Goal: Information Seeking & Learning: Learn about a topic

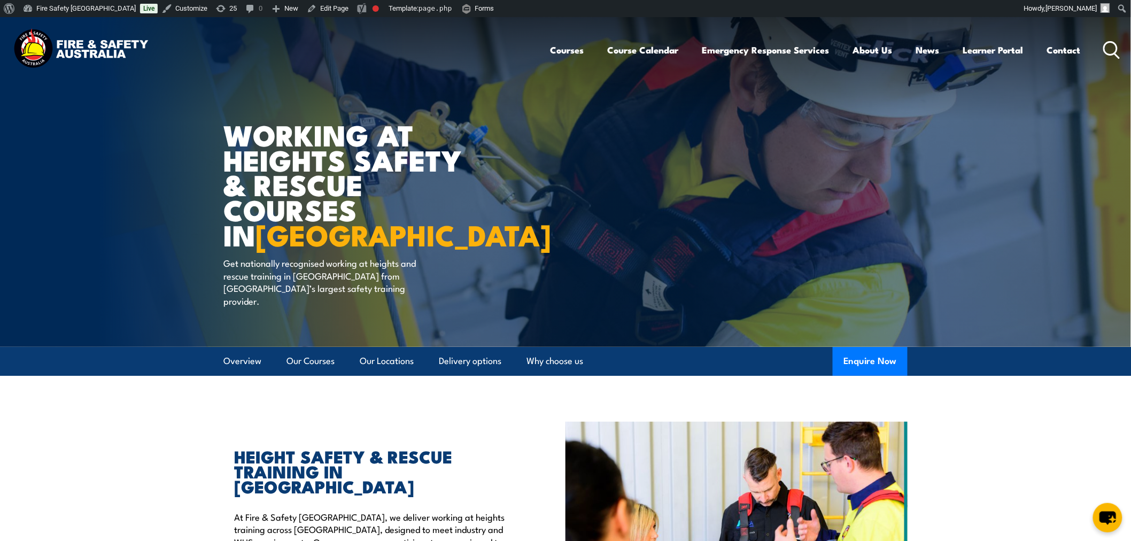
click at [158, 422] on section "HEIGHT SAFETY & RESCUE TRAINING IN NSW At Fire & Safety Australia, we deliver w…" at bounding box center [565, 550] width 1131 height 256
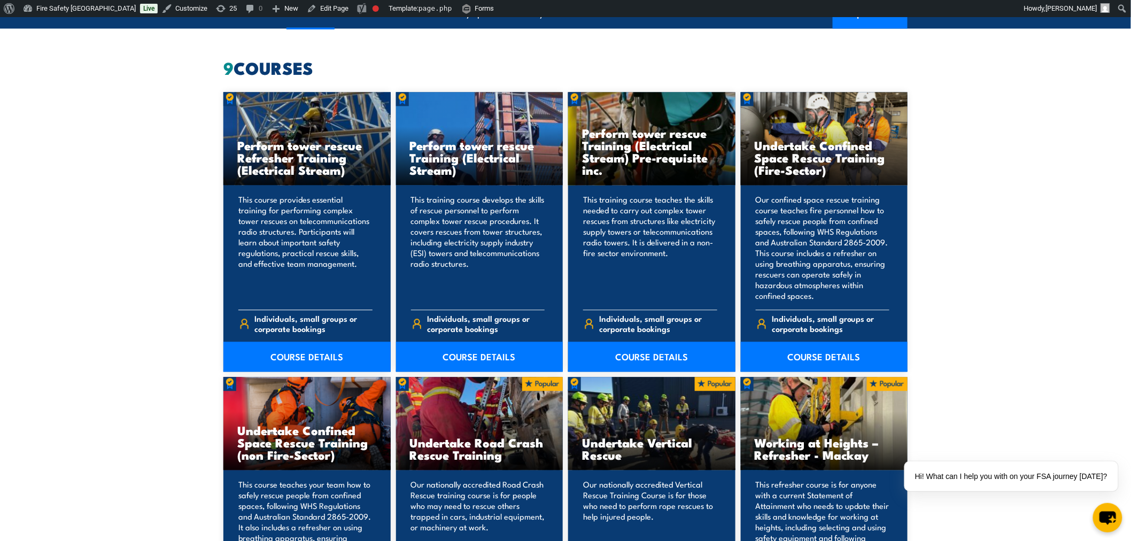
scroll to position [860, 0]
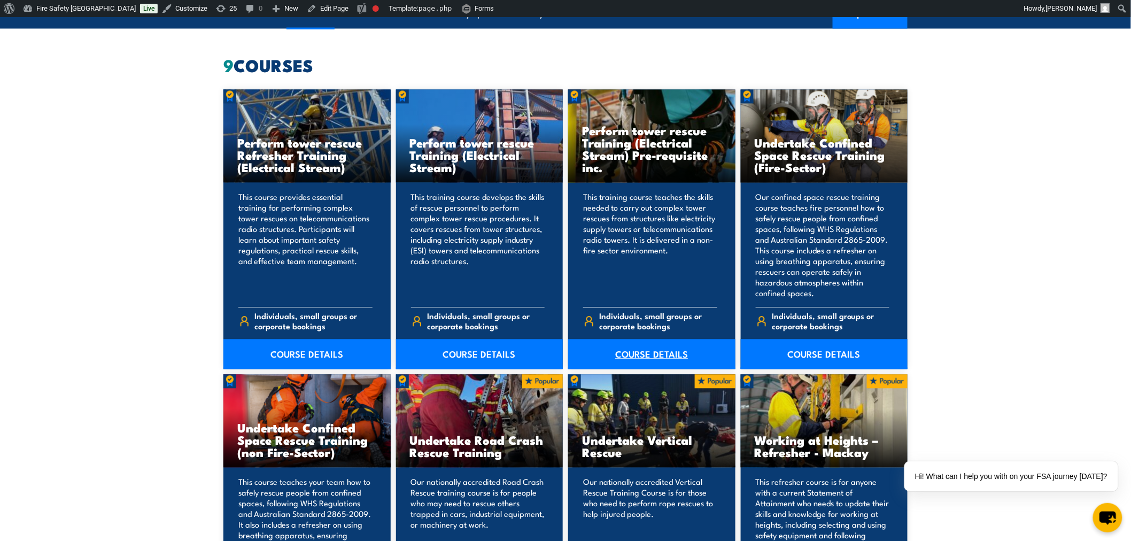
drag, startPoint x: 631, startPoint y: 329, endPoint x: 643, endPoint y: 327, distance: 12.5
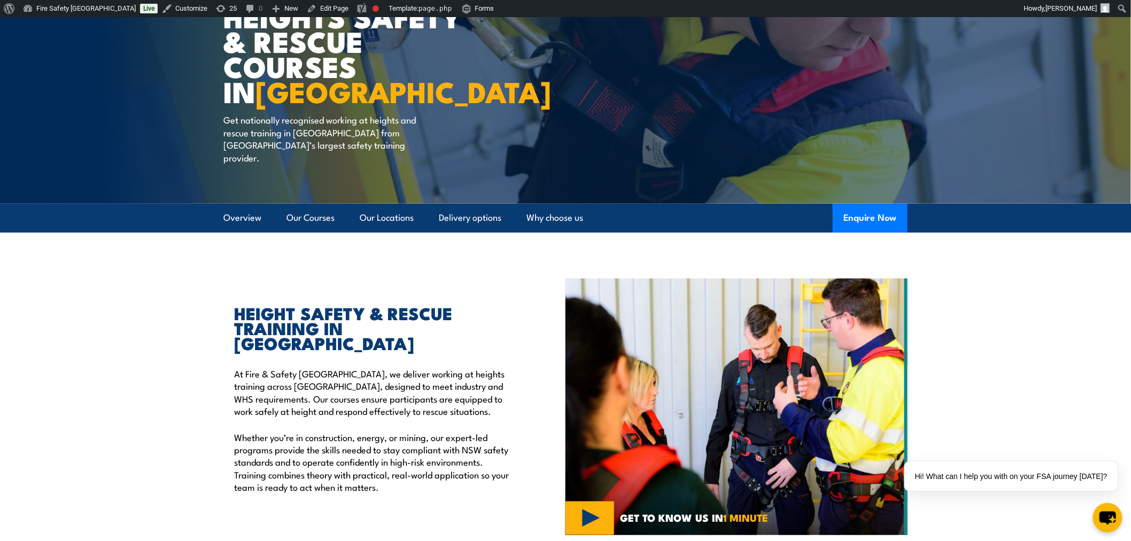
scroll to position [0, 0]
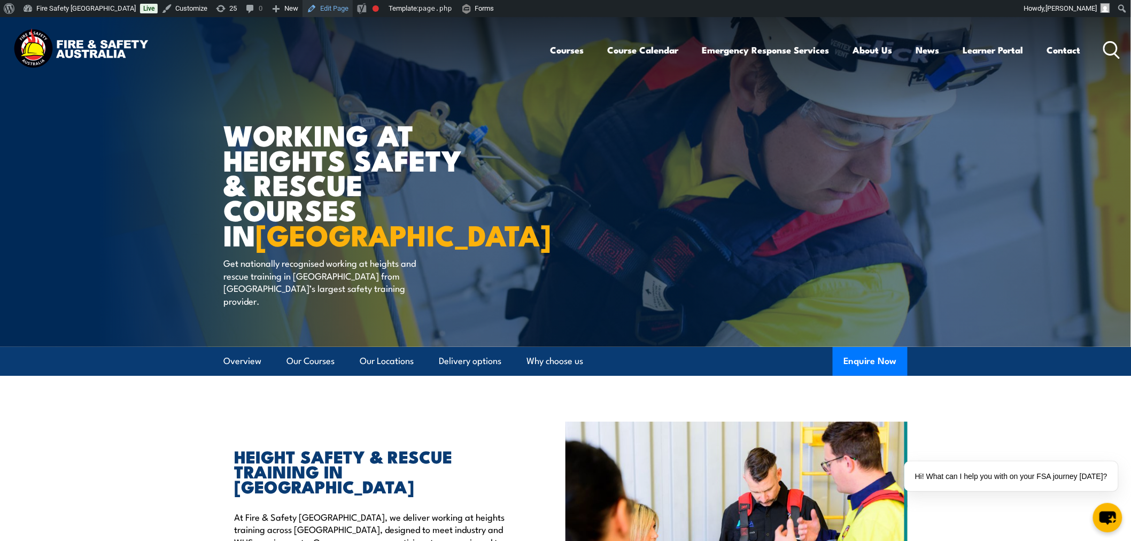
click at [302, 4] on link "Edit Page" at bounding box center [327, 8] width 50 height 17
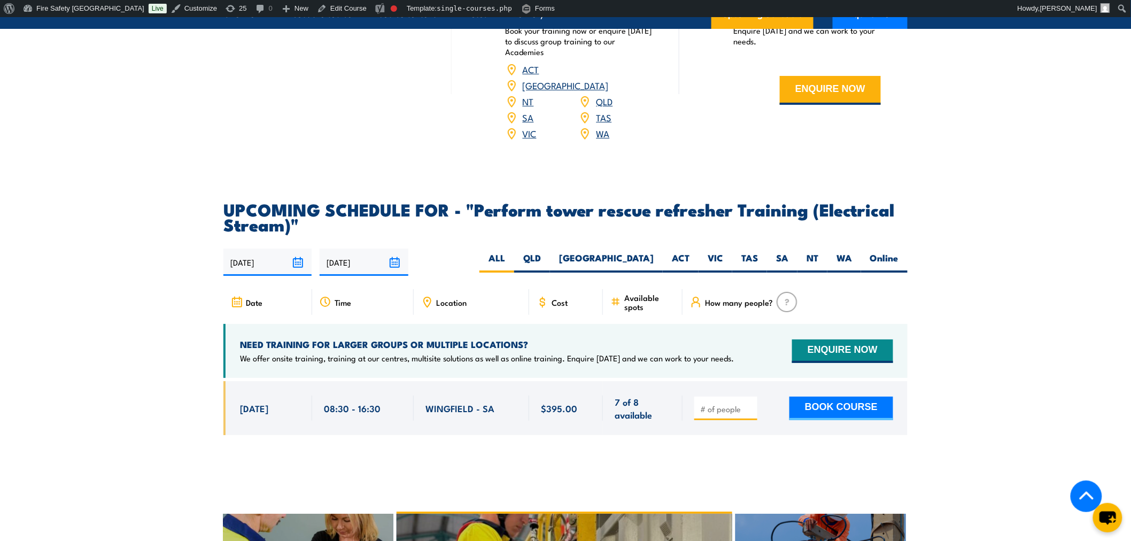
scroll to position [1781, 0]
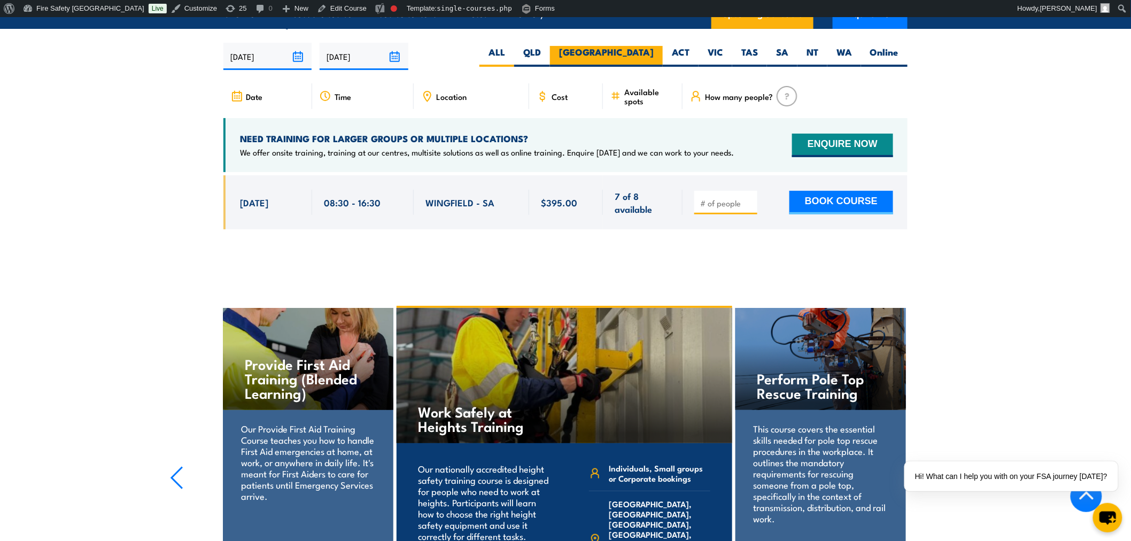
click at [657, 67] on label "NSW" at bounding box center [606, 56] width 113 height 21
click at [657, 53] on input "NSW" at bounding box center [657, 49] width 7 height 7
radio input "true"
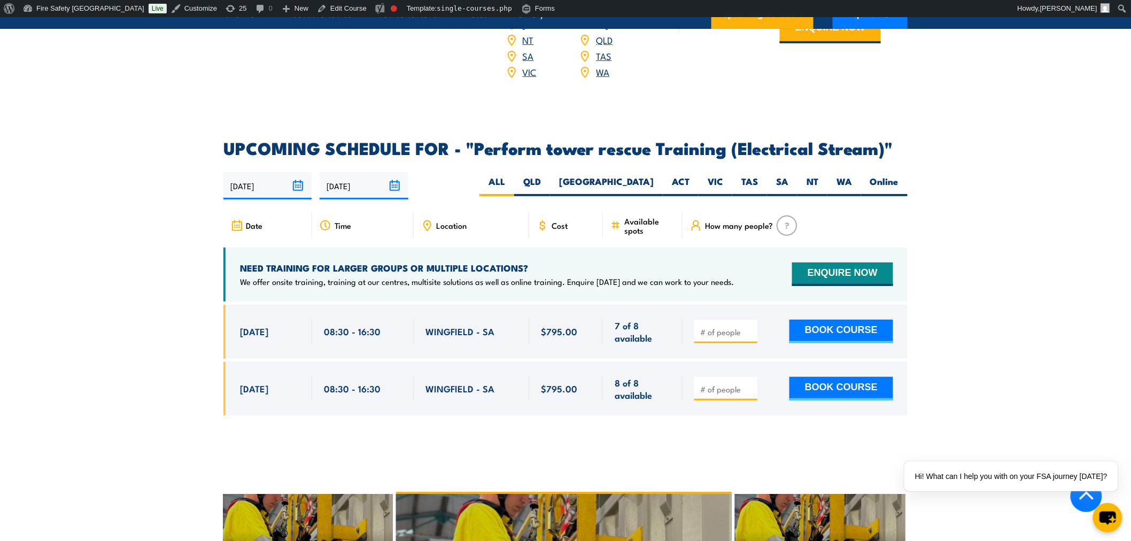
scroll to position [1555, 0]
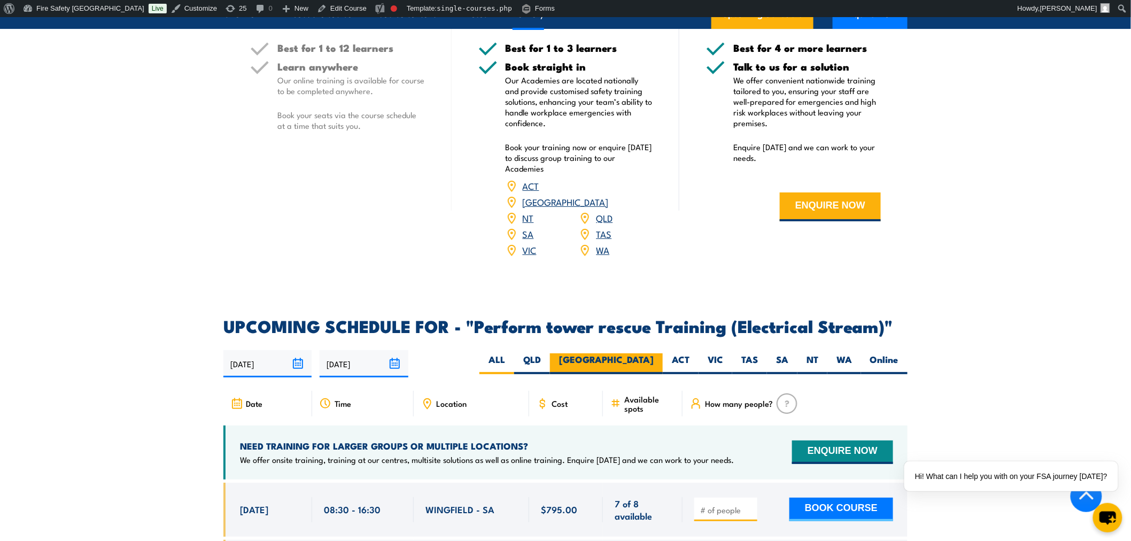
click at [644, 364] on label "[GEOGRAPHIC_DATA]" at bounding box center [606, 363] width 113 height 21
click at [654, 360] on input "[GEOGRAPHIC_DATA]" at bounding box center [657, 356] width 7 height 7
radio input "true"
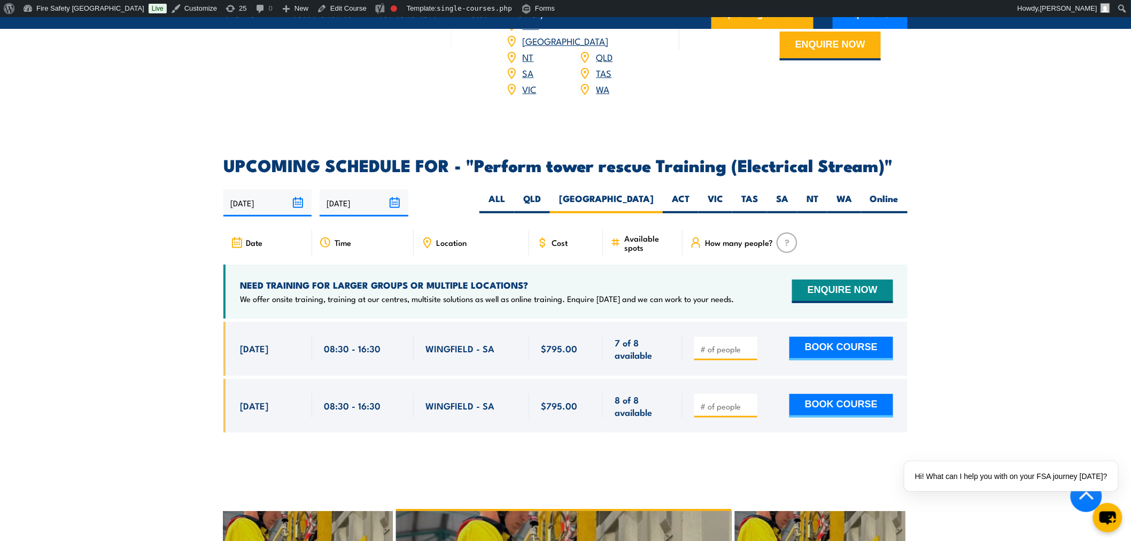
scroll to position [1733, 0]
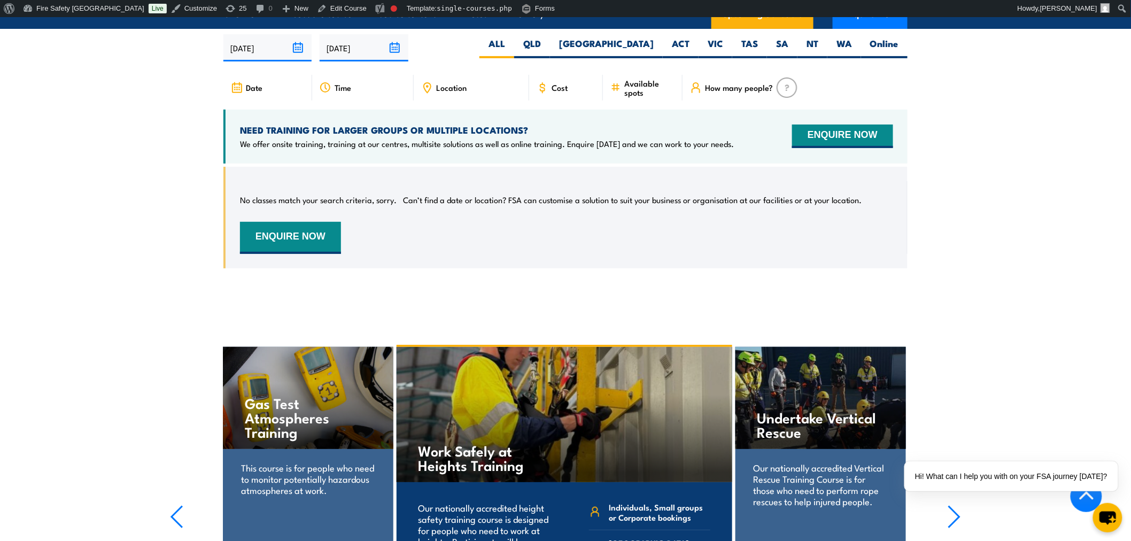
scroll to position [1603, 0]
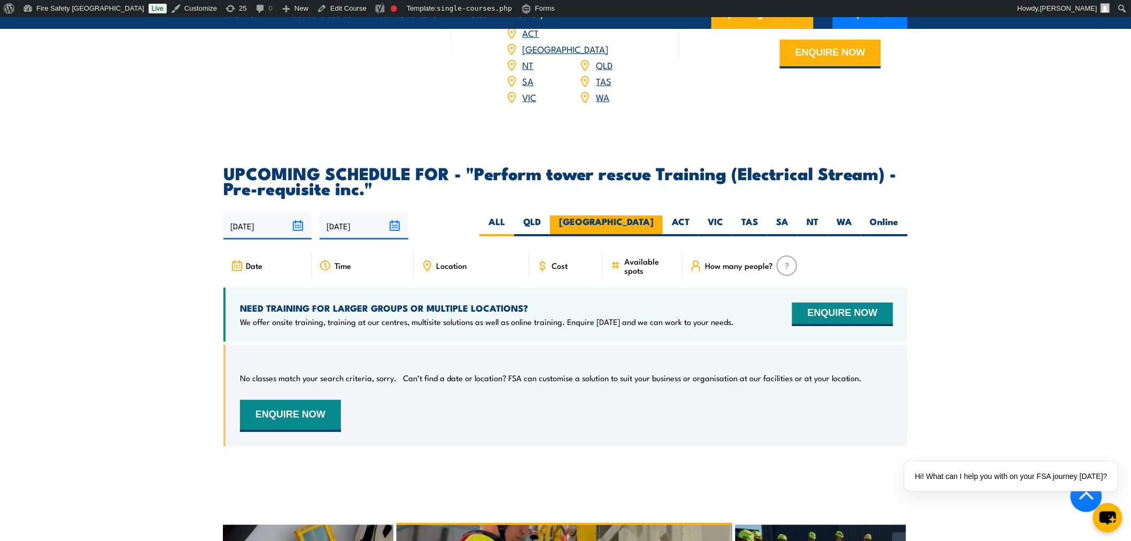
click at [637, 215] on label "[GEOGRAPHIC_DATA]" at bounding box center [606, 225] width 113 height 21
click at [654, 215] on input "[GEOGRAPHIC_DATA]" at bounding box center [657, 218] width 7 height 7
radio input "true"
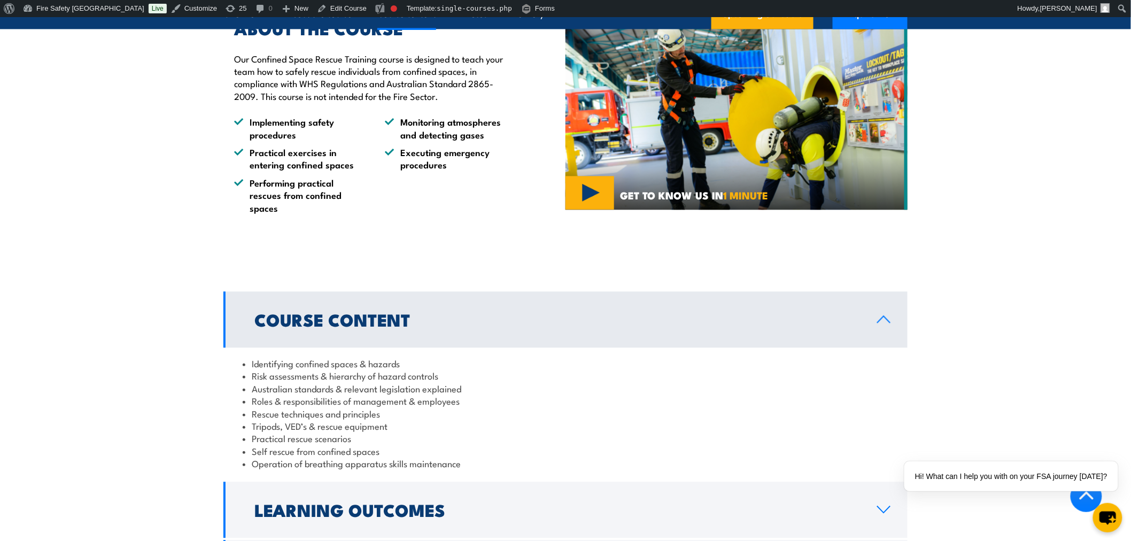
scroll to position [1781, 0]
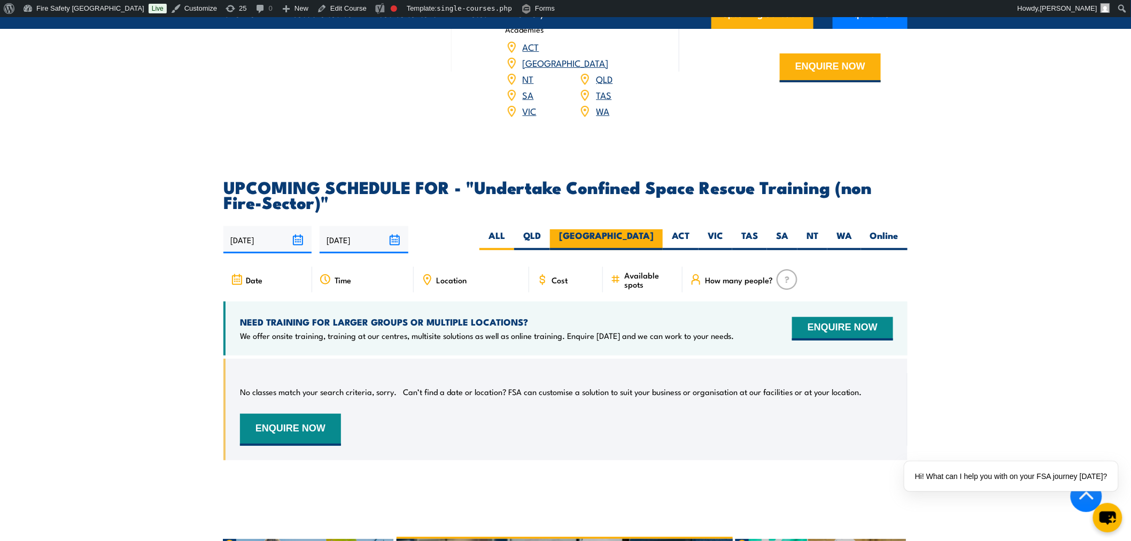
click at [649, 229] on label "[GEOGRAPHIC_DATA]" at bounding box center [606, 239] width 113 height 21
click at [654, 229] on input "[GEOGRAPHIC_DATA]" at bounding box center [657, 232] width 7 height 7
radio input "true"
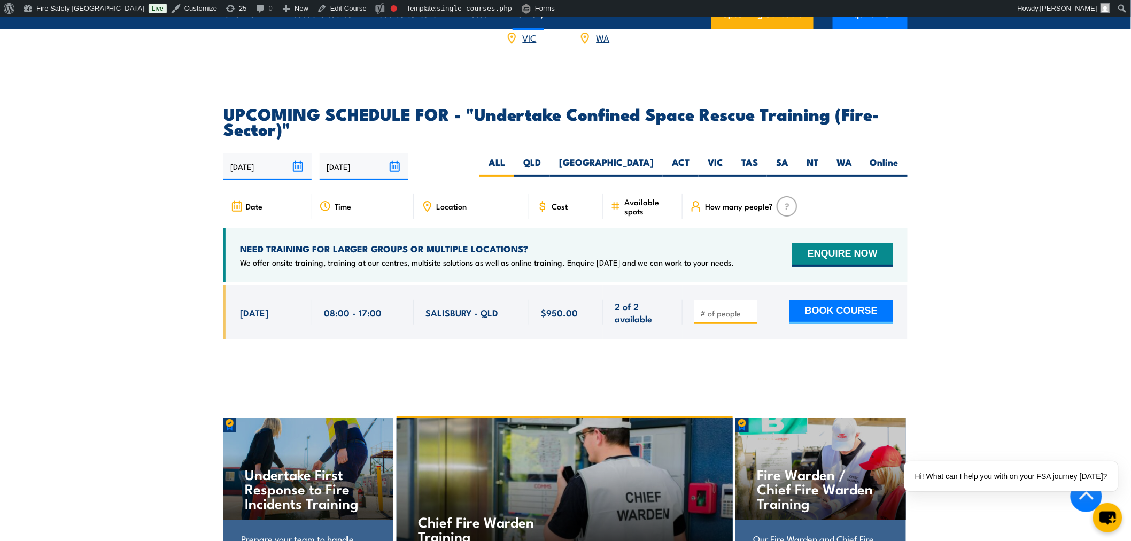
scroll to position [1588, 0]
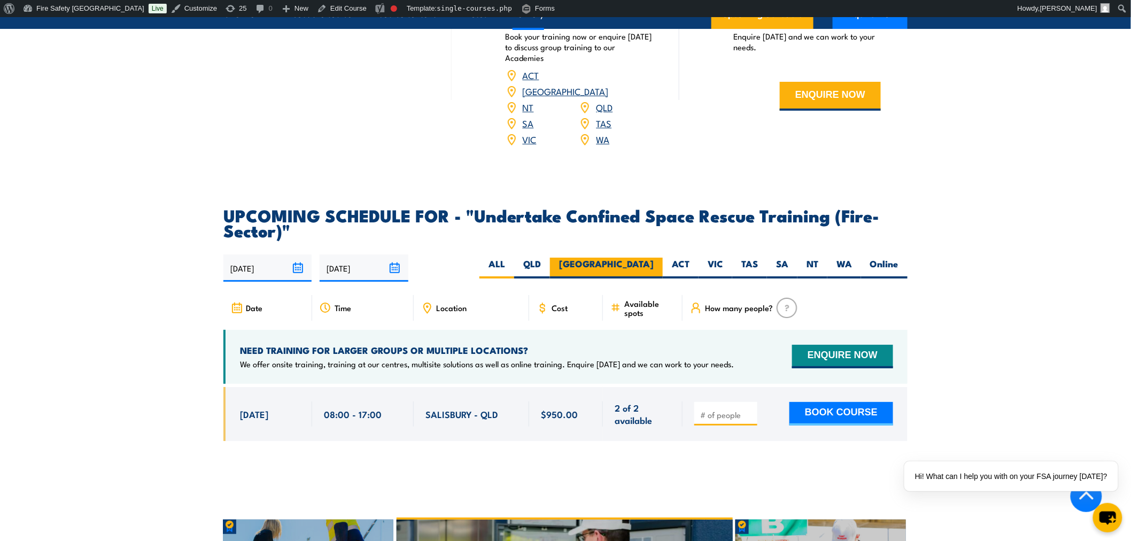
click at [658, 258] on label "[GEOGRAPHIC_DATA]" at bounding box center [606, 268] width 113 height 21
click at [658, 258] on input "[GEOGRAPHIC_DATA]" at bounding box center [657, 261] width 7 height 7
radio input "true"
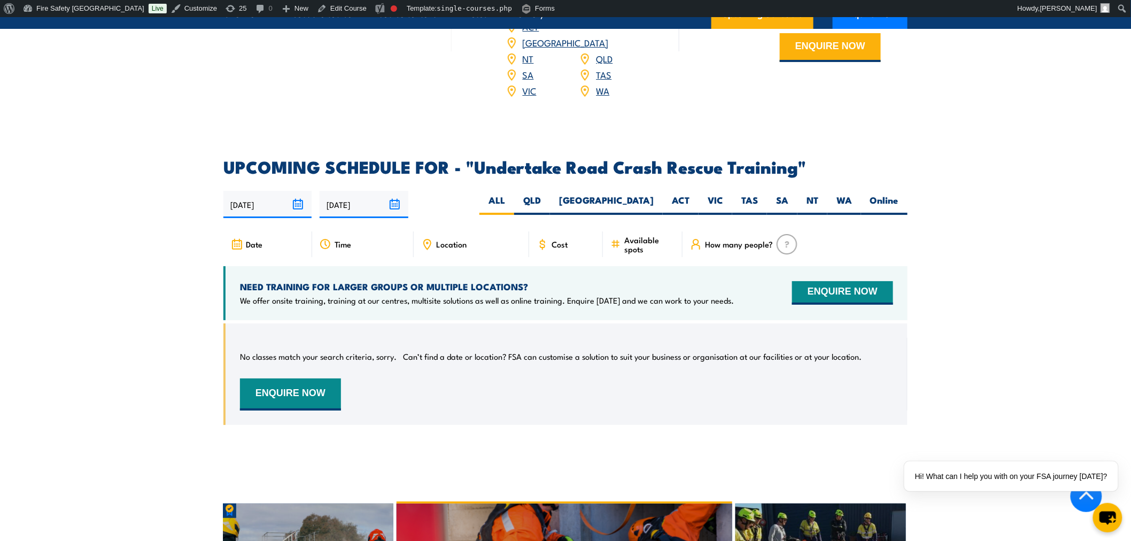
scroll to position [1583, 0]
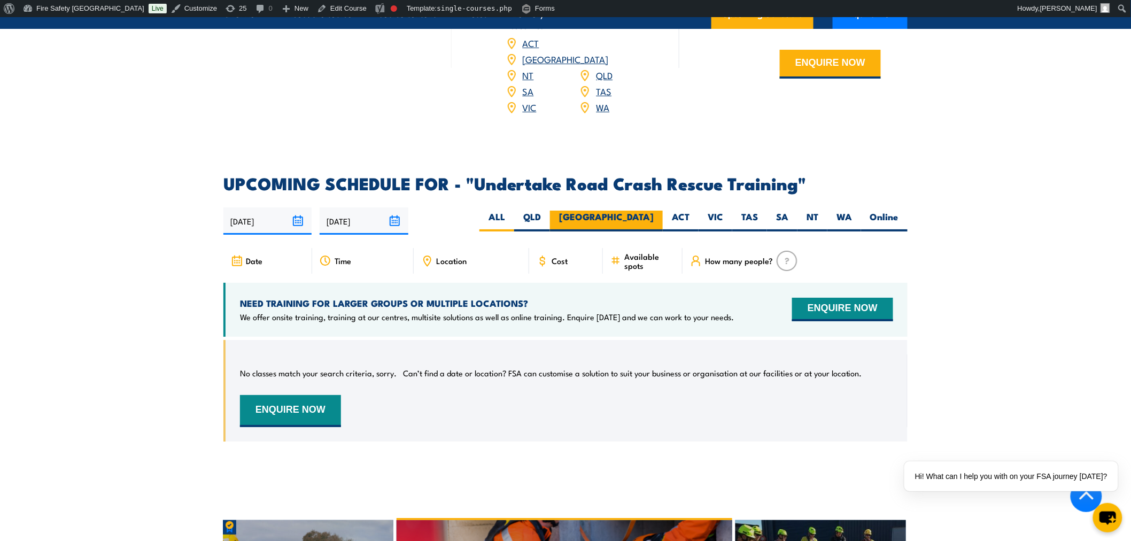
click at [653, 211] on label "[GEOGRAPHIC_DATA]" at bounding box center [606, 221] width 113 height 21
click at [654, 211] on input "[GEOGRAPHIC_DATA]" at bounding box center [657, 214] width 7 height 7
radio input "true"
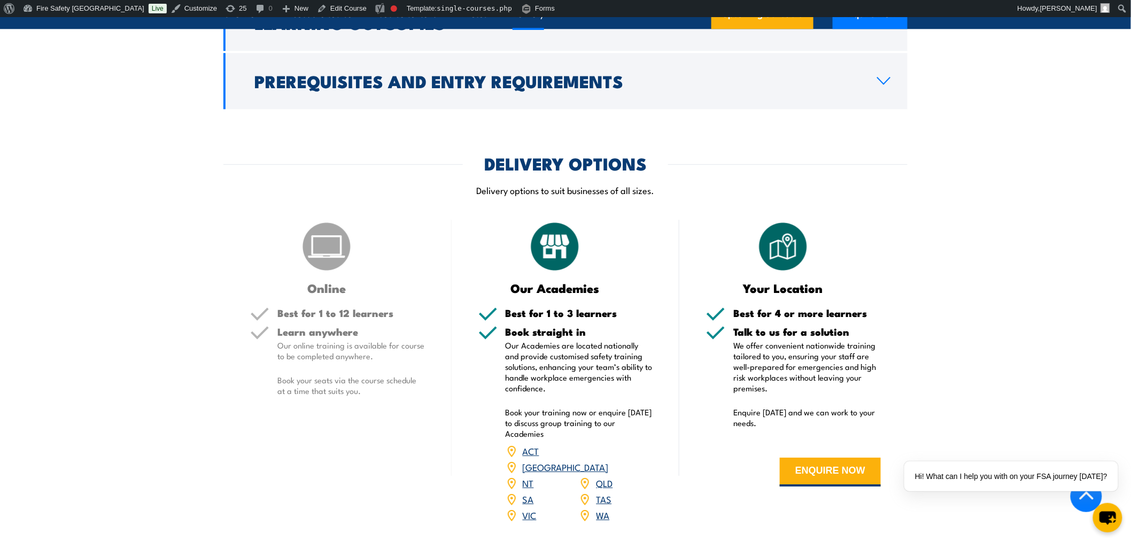
scroll to position [1425, 0]
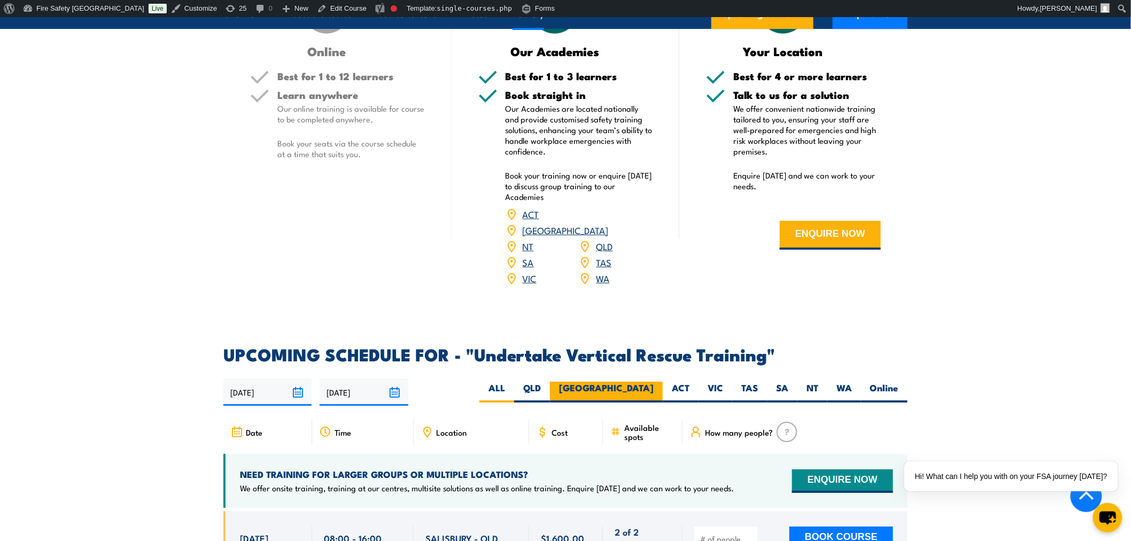
click at [654, 382] on label "[GEOGRAPHIC_DATA]" at bounding box center [606, 392] width 113 height 21
click at [654, 382] on input "[GEOGRAPHIC_DATA]" at bounding box center [657, 385] width 7 height 7
radio input "true"
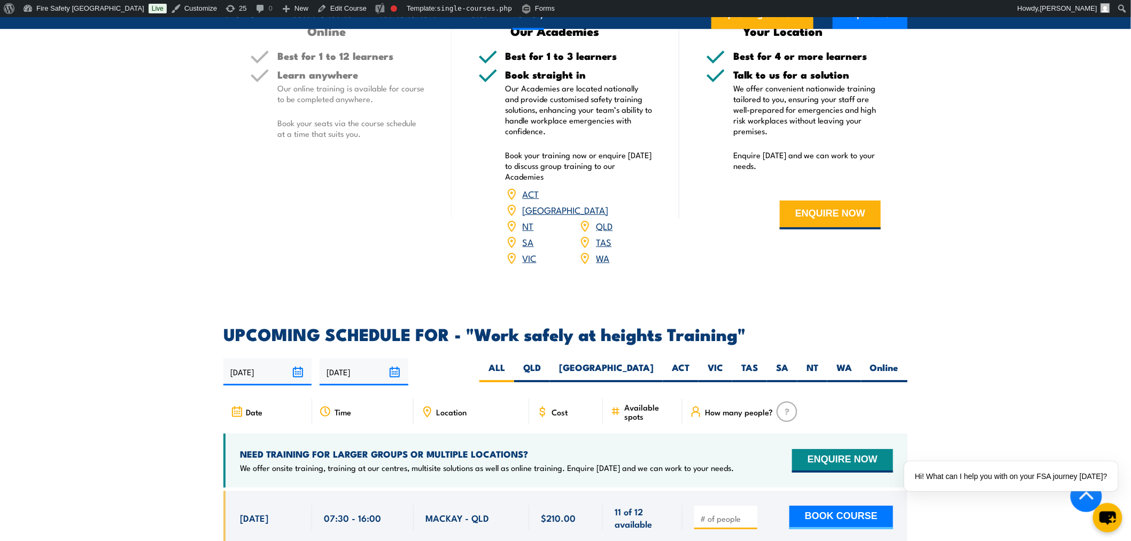
scroll to position [1425, 0]
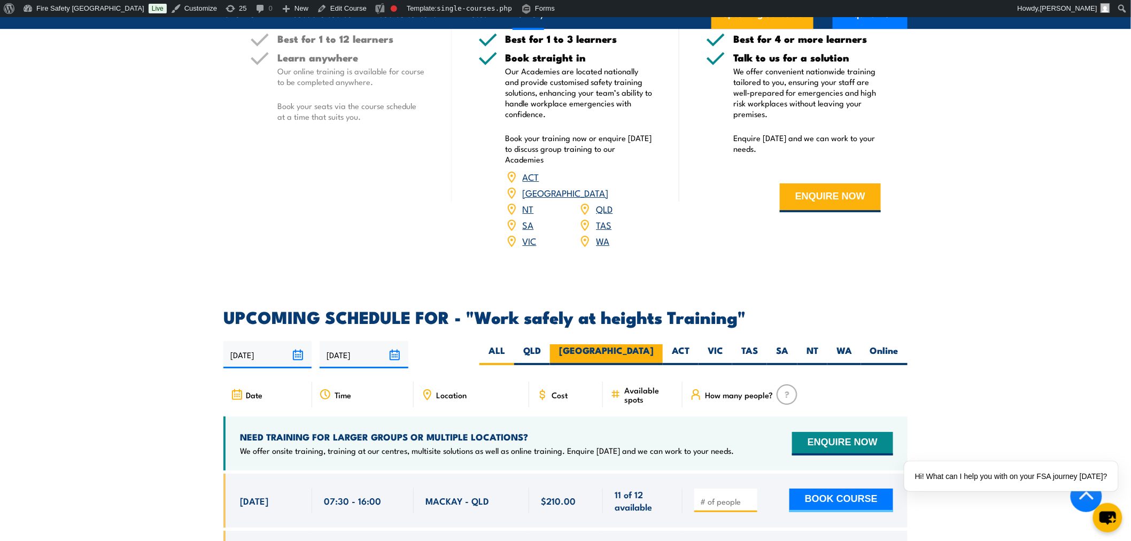
click at [650, 344] on label "[GEOGRAPHIC_DATA]" at bounding box center [606, 354] width 113 height 21
click at [654, 344] on input "[GEOGRAPHIC_DATA]" at bounding box center [657, 347] width 7 height 7
radio input "true"
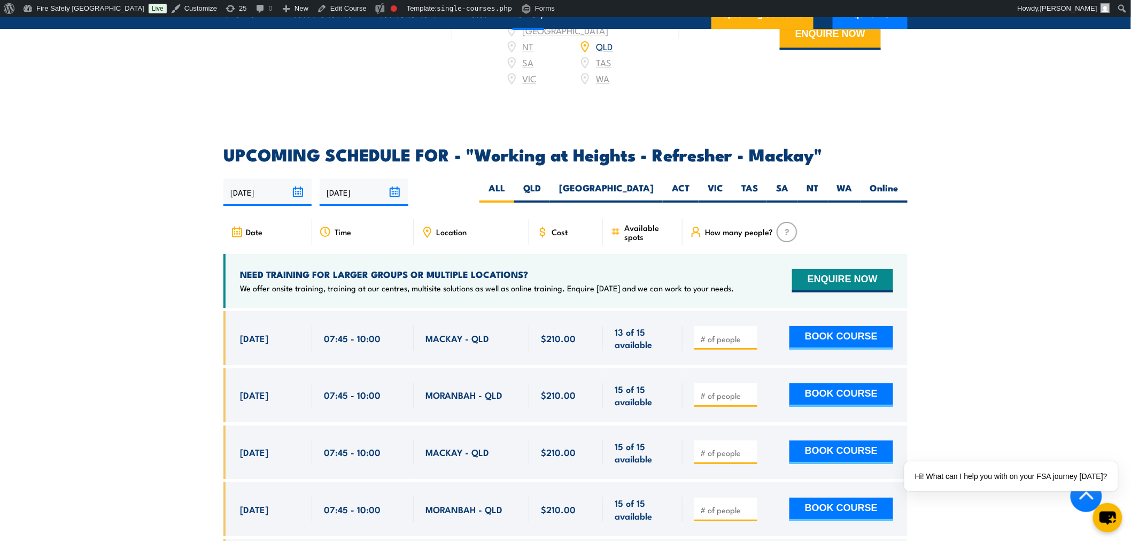
scroll to position [1223, 0]
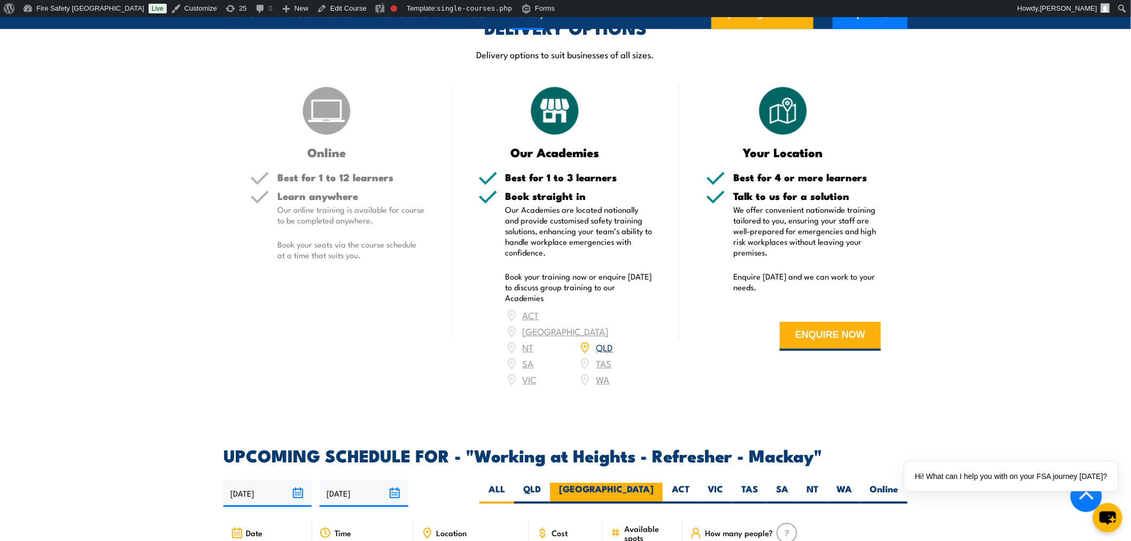
click at [642, 497] on label "[GEOGRAPHIC_DATA]" at bounding box center [606, 493] width 113 height 21
click at [654, 489] on input "[GEOGRAPHIC_DATA]" at bounding box center [657, 486] width 7 height 7
radio input "true"
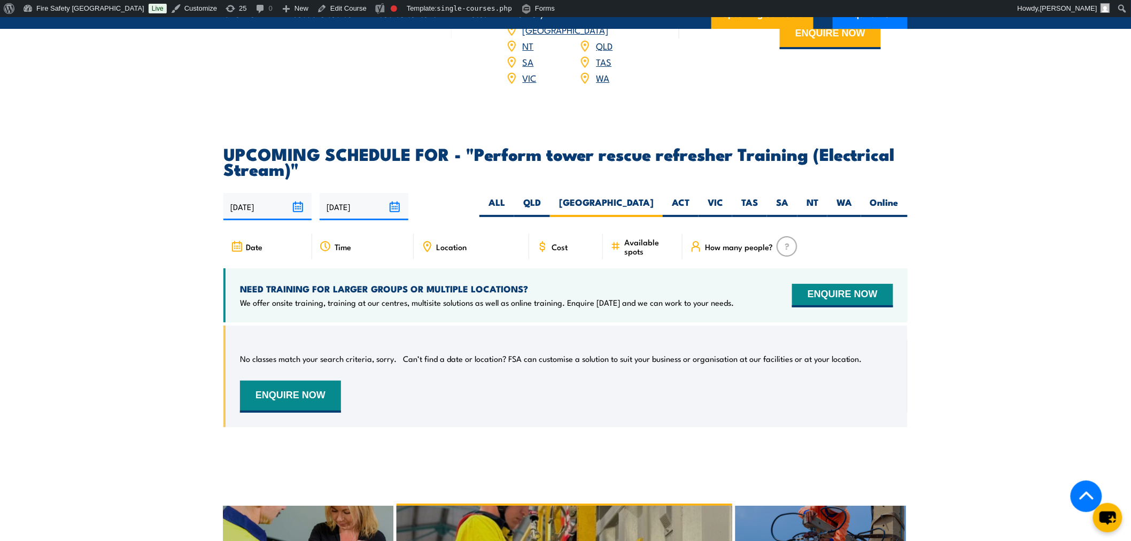
scroll to position [1603, 0]
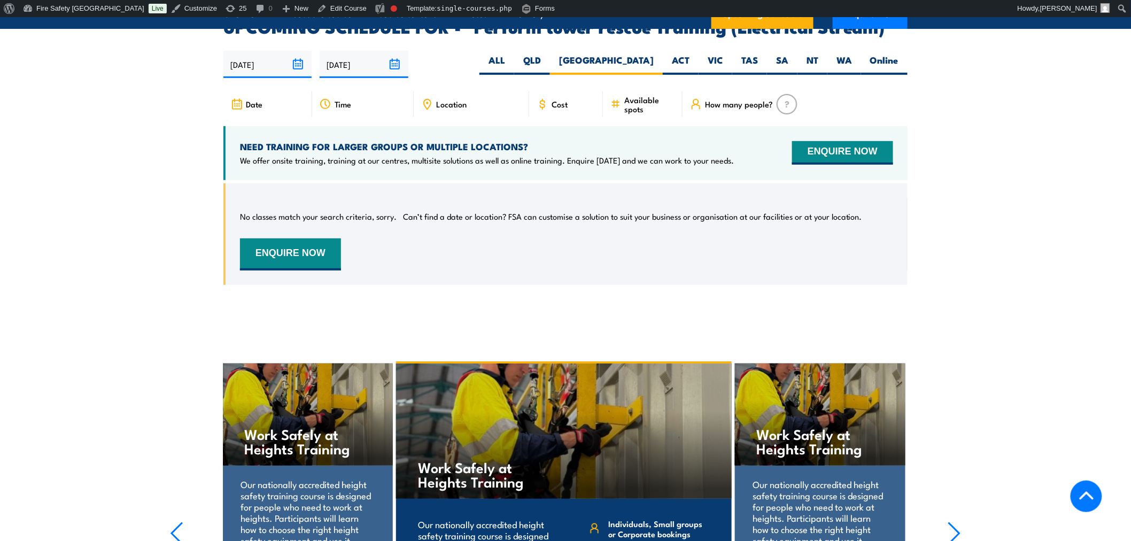
scroll to position [1865, 0]
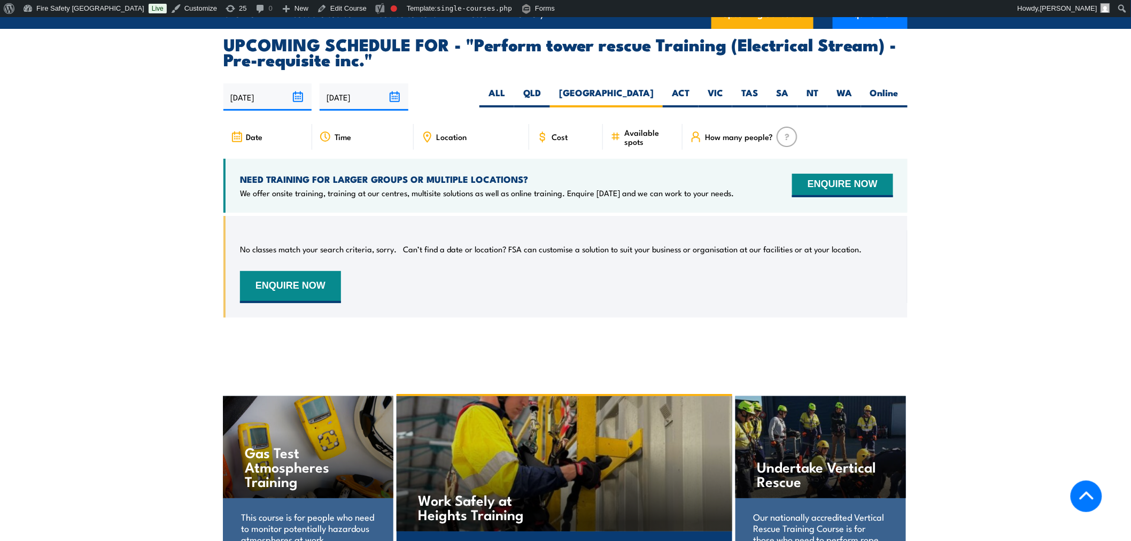
scroll to position [1735, 0]
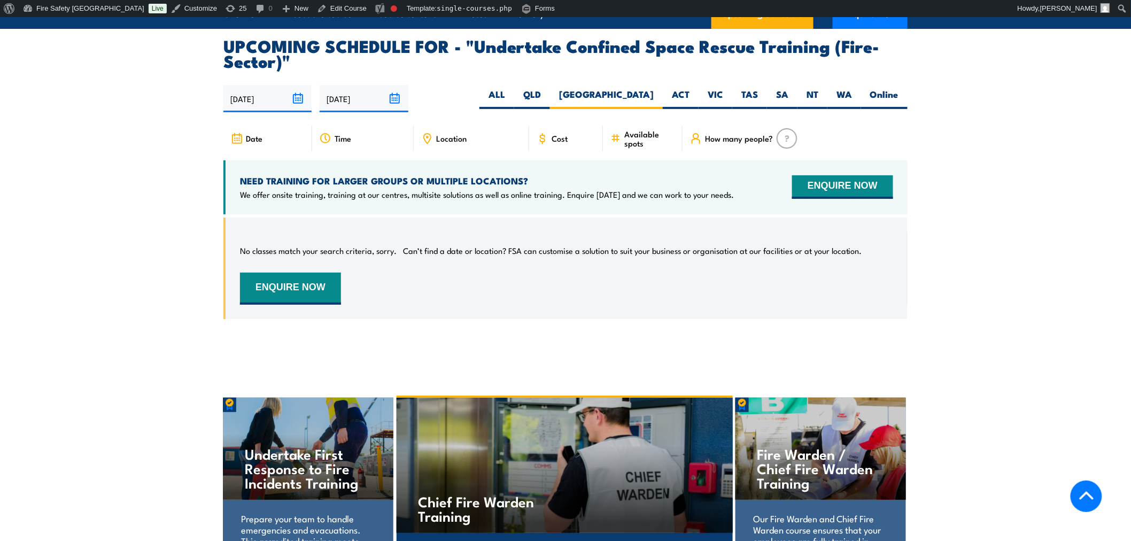
scroll to position [1761, 0]
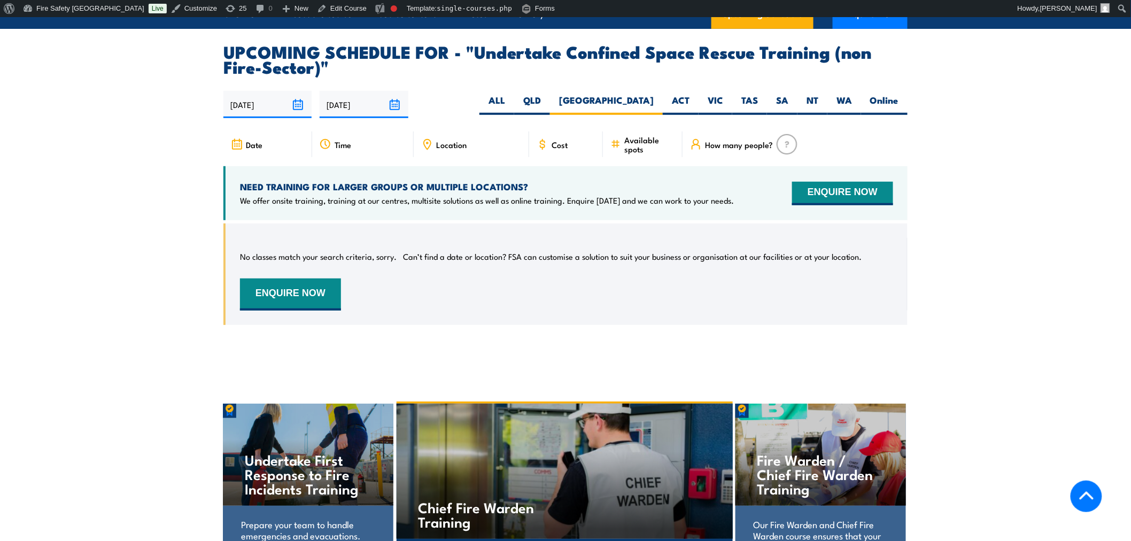
scroll to position [1927, 0]
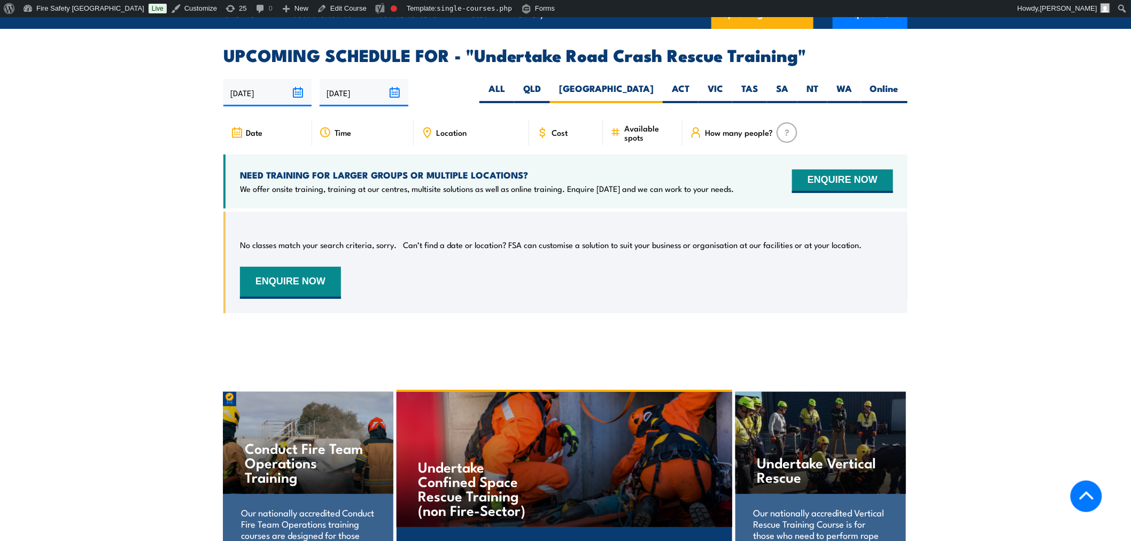
scroll to position [1714, 0]
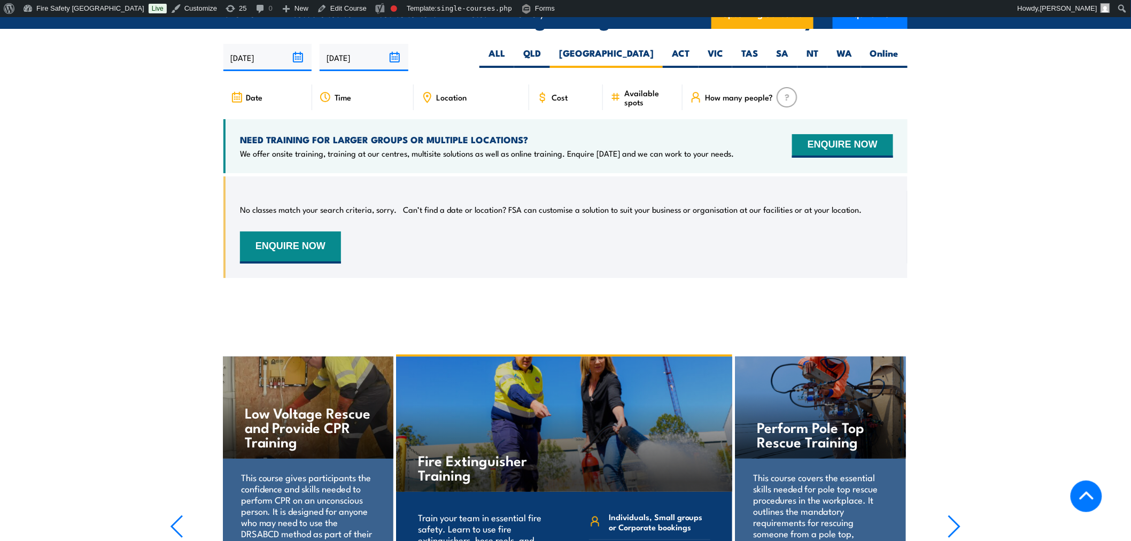
scroll to position [1661, 0]
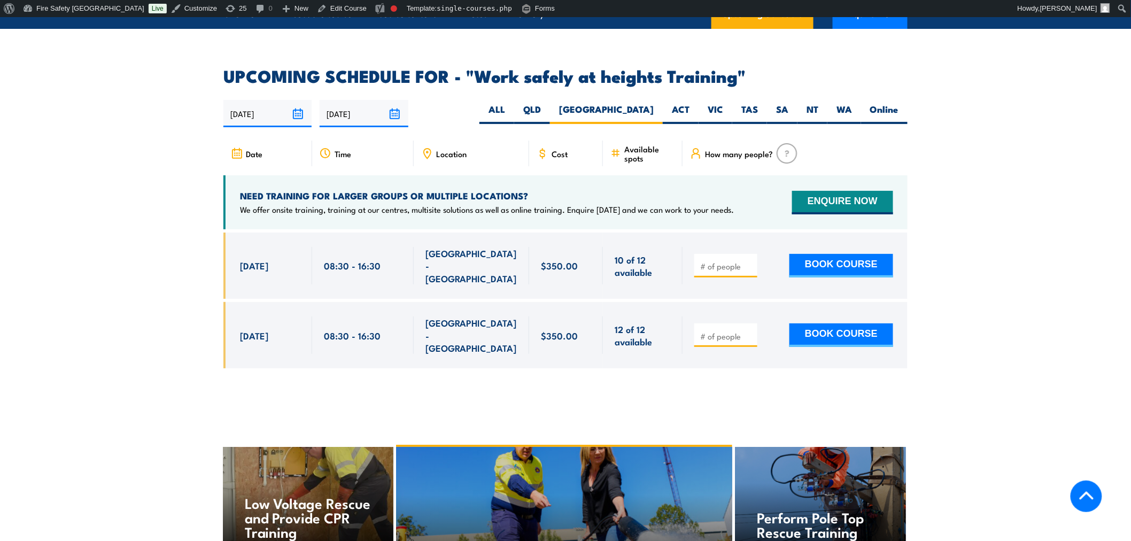
scroll to position [1676, 0]
